Goal: Browse casually: Explore the website without a specific task or goal

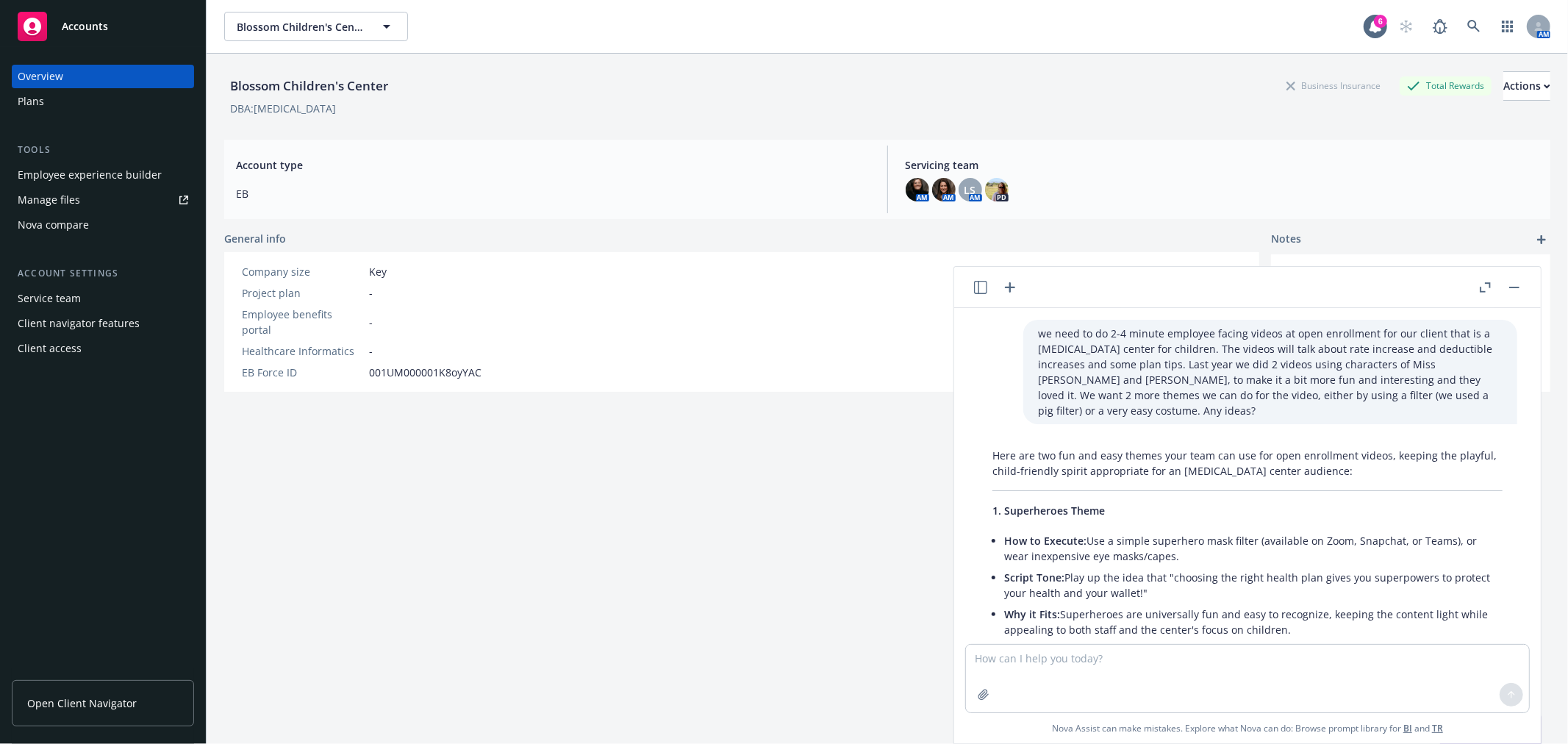
scroll to position [662, 0]
